Goal: Transaction & Acquisition: Obtain resource

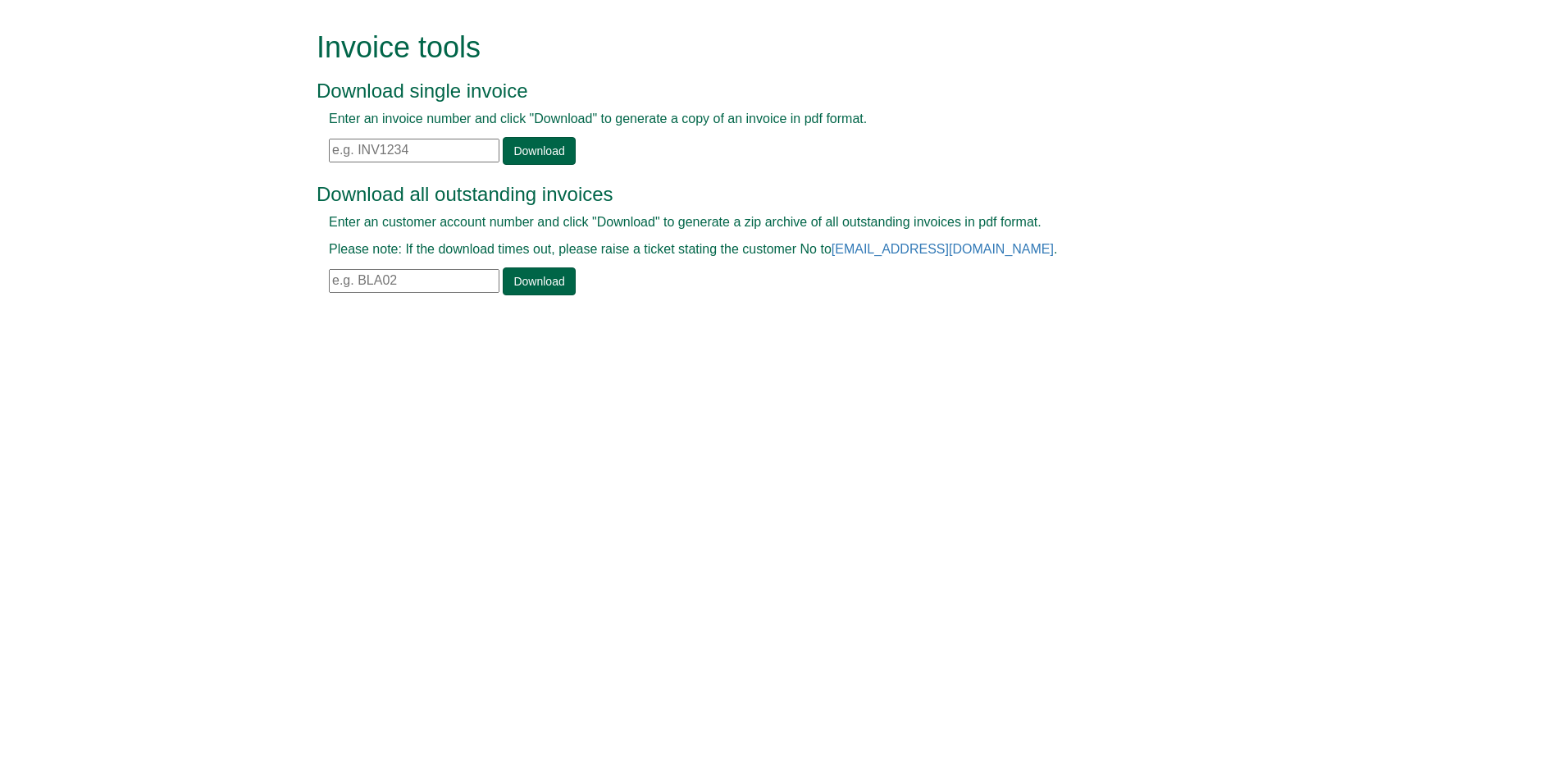
click at [371, 160] on input "text" at bounding box center [414, 150] width 171 height 24
paste input "INV1401502"
click at [591, 143] on div "Enter an invoice number and click "Download" to generate a copy of an invoice i…" at bounding box center [765, 137] width 899 height 55
click at [536, 138] on link "Download" at bounding box center [539, 151] width 72 height 28
drag, startPoint x: 414, startPoint y: 157, endPoint x: 210, endPoint y: 174, distance: 204.7
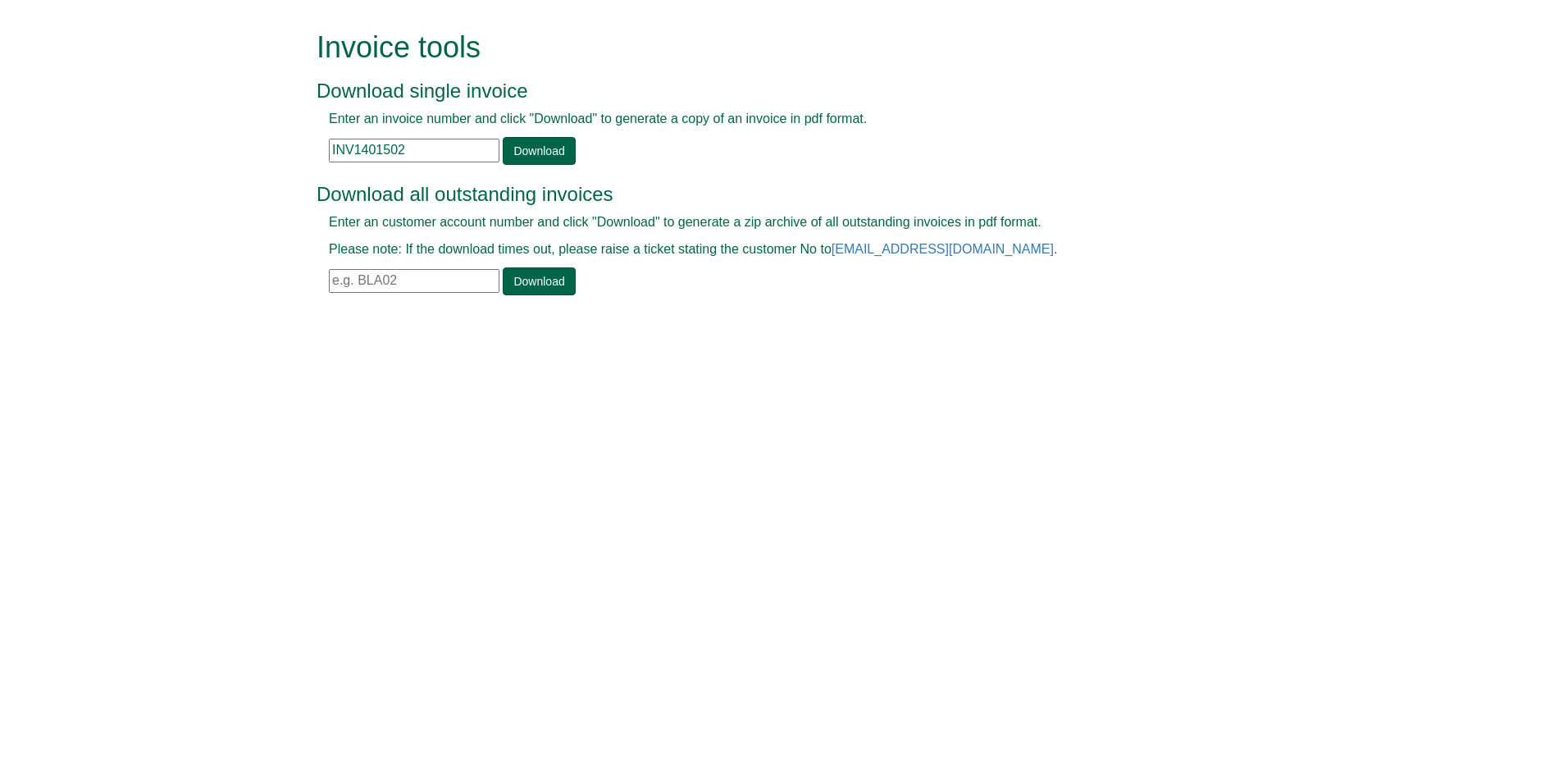
click at [210, 174] on form "Invoice tools Download single invoice Enter an invoice number and click "Downlo…" at bounding box center [784, 165] width 1568 height 330
paste input "370"
click at [555, 153] on link "Download" at bounding box center [539, 151] width 72 height 28
click at [415, 167] on div "Invalid invoice number" at bounding box center [765, 167] width 899 height 1
drag, startPoint x: 419, startPoint y: 153, endPoint x: 144, endPoint y: 177, distance: 276.0
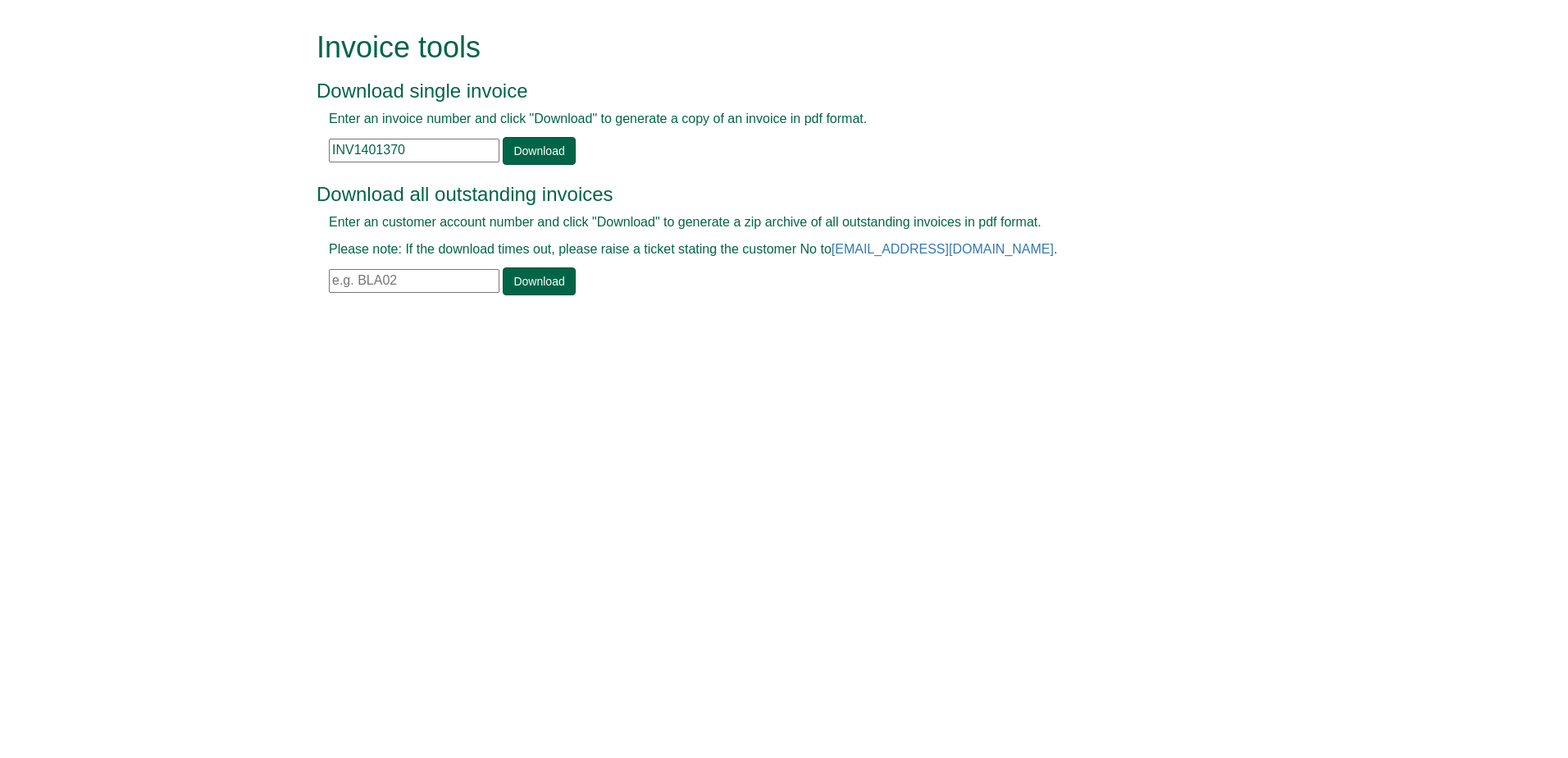
click at [144, 177] on form "Invoice tools Download single invoice Enter an invoice number and click "Downlo…" at bounding box center [784, 165] width 1568 height 330
paste input "38"
click at [530, 161] on link "Download" at bounding box center [539, 151] width 72 height 28
drag, startPoint x: 418, startPoint y: 146, endPoint x: 330, endPoint y: 156, distance: 88.6
click at [330, 156] on input "INV1401338" at bounding box center [414, 150] width 171 height 24
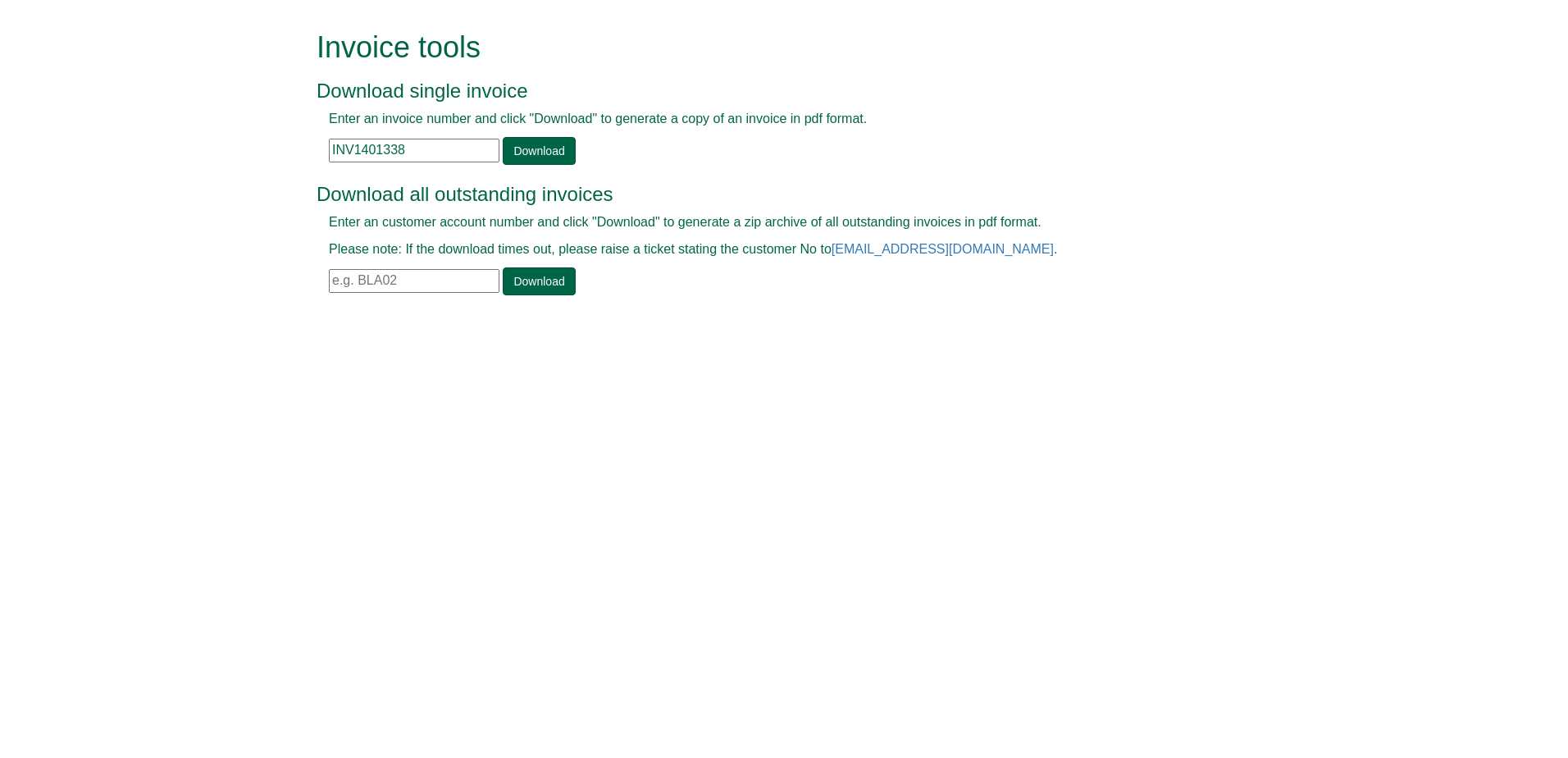
paste input "645"
click at [550, 148] on link "Download" at bounding box center [539, 151] width 72 height 28
drag, startPoint x: 424, startPoint y: 159, endPoint x: 204, endPoint y: 148, distance: 220.3
click at [207, 153] on form "Invoice tools Download single invoice Enter an invoice number and click "Downlo…" at bounding box center [784, 165] width 1568 height 330
paste input "380"
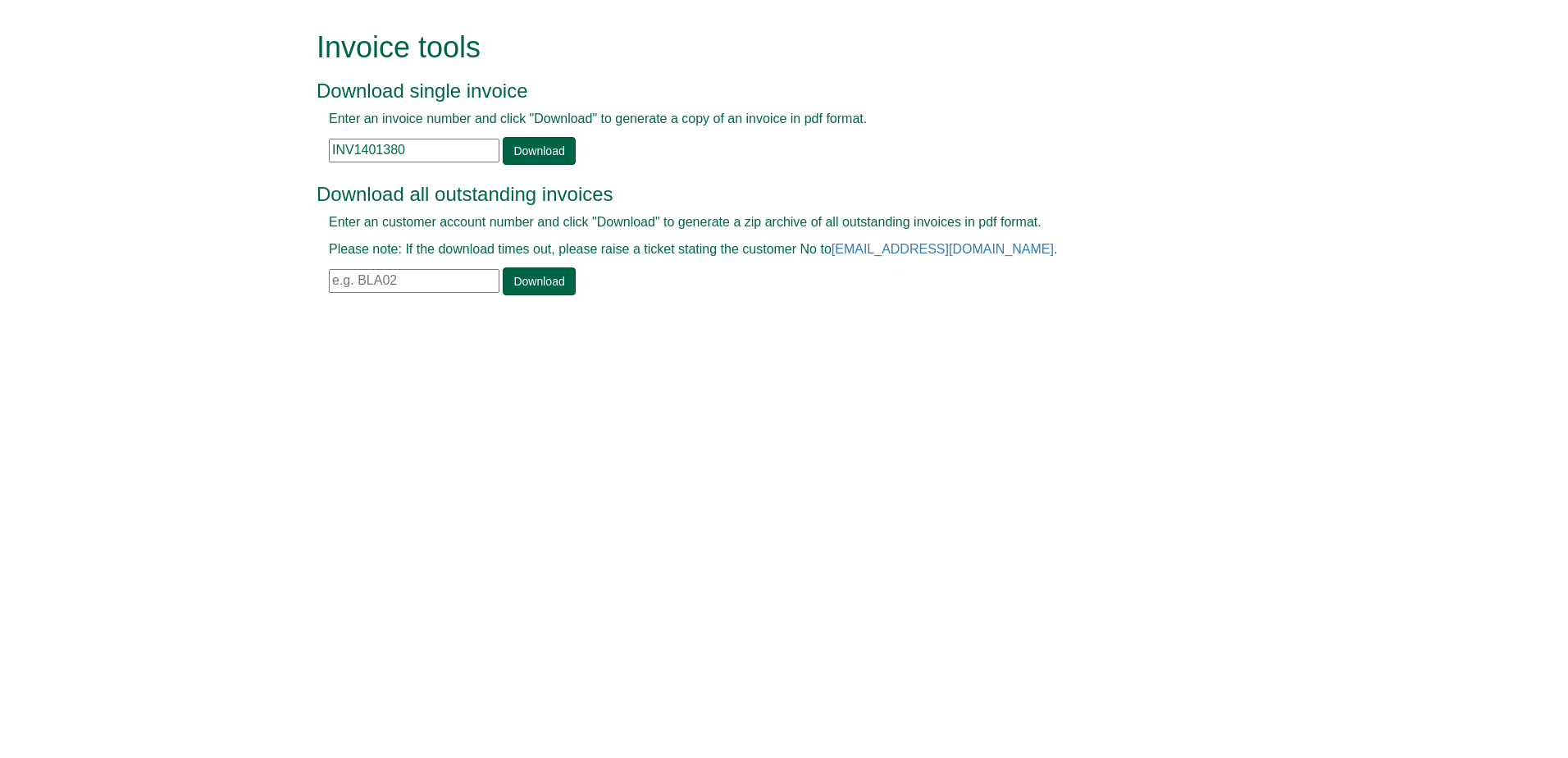
type input "INV1401380"
click at [549, 160] on link "Download" at bounding box center [539, 151] width 72 height 28
click at [414, 150] on input "text" at bounding box center [414, 150] width 171 height 24
paste input "INV1401496"
click at [536, 144] on link "Download" at bounding box center [539, 151] width 72 height 28
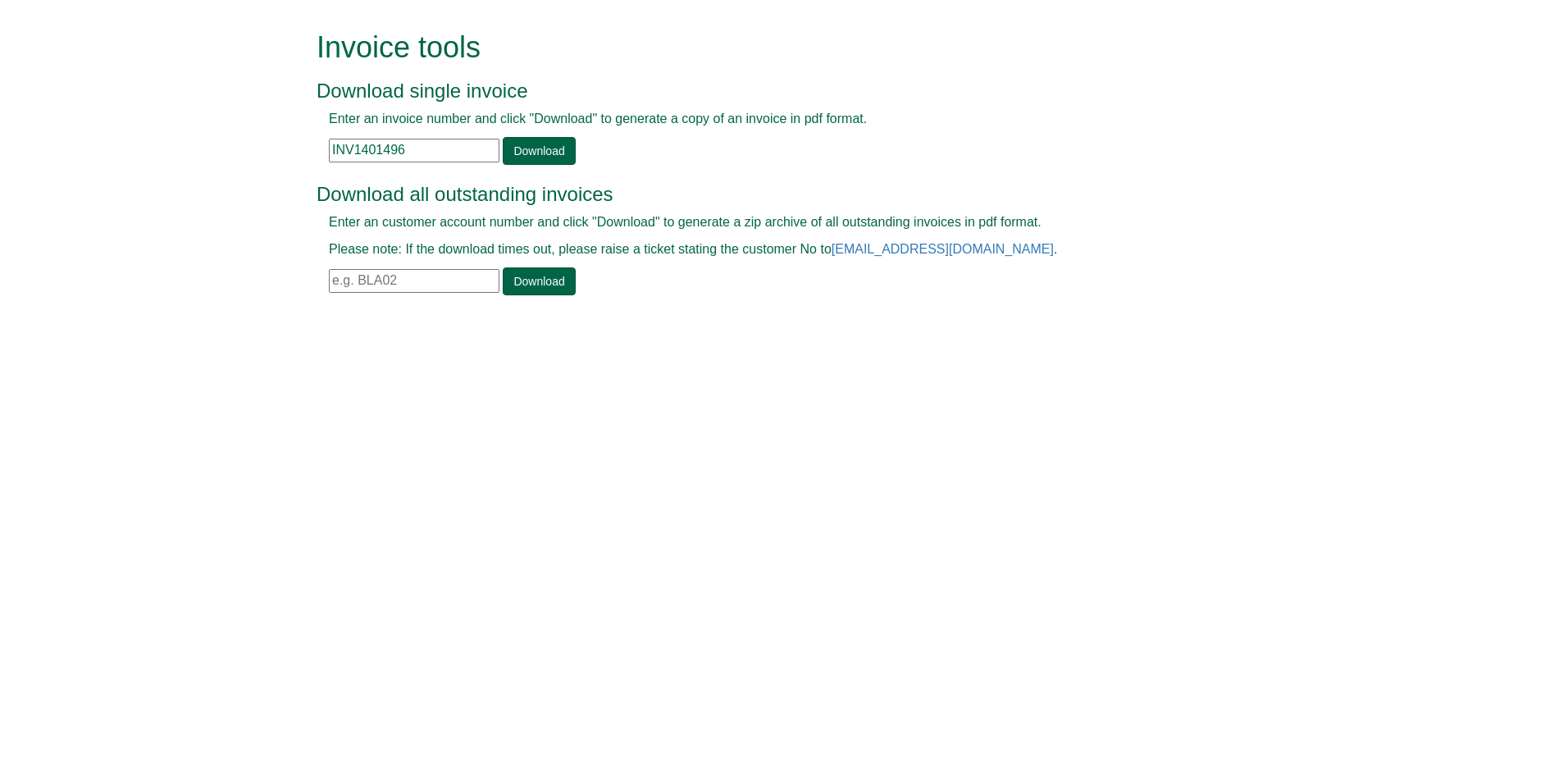
drag, startPoint x: 426, startPoint y: 153, endPoint x: 189, endPoint y: 124, distance: 238.8
click at [189, 124] on form "Invoice tools Download single invoice Enter an invoice number and click "Downlo…" at bounding box center [784, 165] width 1568 height 330
paste input "350"
type input "INV1401350"
click at [515, 154] on link "Download" at bounding box center [539, 151] width 72 height 28
